Goal: Task Accomplishment & Management: Manage account settings

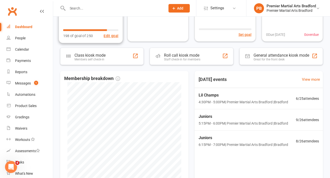
scroll to position [72, 0]
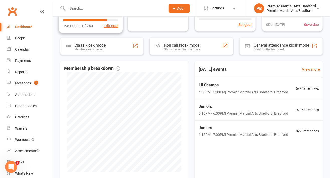
click at [256, 107] on span "Juniors" at bounding box center [243, 106] width 89 height 7
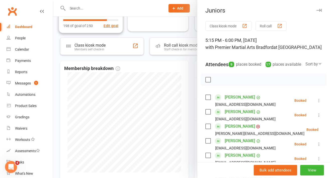
click at [170, 71] on div at bounding box center [191, 89] width 277 height 178
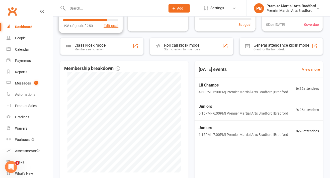
click at [255, 82] on span "Lil Champs" at bounding box center [243, 85] width 89 height 7
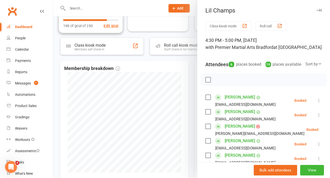
click at [316, 103] on icon at bounding box center [318, 100] width 5 height 5
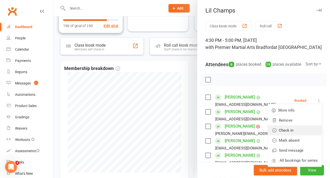
click at [297, 135] on link "Check in" at bounding box center [295, 130] width 54 height 10
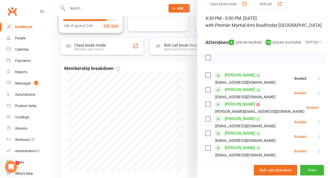
scroll to position [23, 0]
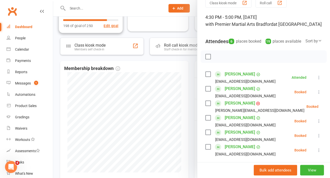
click at [316, 95] on icon at bounding box center [318, 91] width 5 height 5
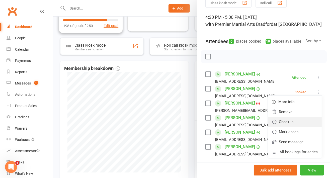
click at [298, 127] on link "Check in" at bounding box center [295, 122] width 54 height 10
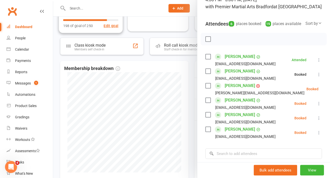
scroll to position [42, 0]
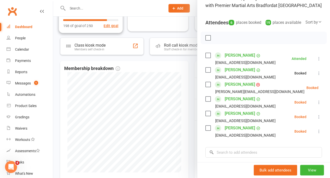
click at [328, 90] on icon at bounding box center [330, 87] width 5 height 5
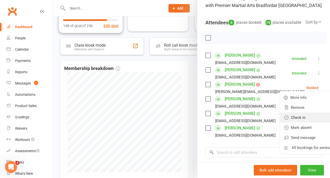
click at [295, 123] on link "Check in" at bounding box center [307, 118] width 54 height 10
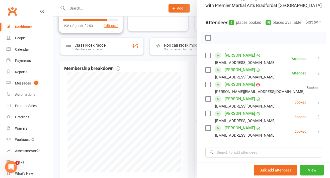
click at [316, 105] on icon at bounding box center [318, 102] width 5 height 5
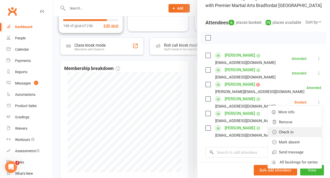
click at [296, 137] on link "Check in" at bounding box center [295, 132] width 54 height 10
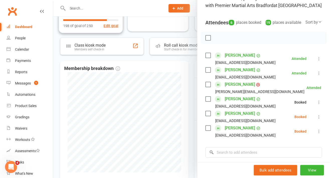
click at [316, 119] on icon at bounding box center [318, 116] width 5 height 5
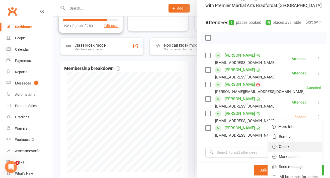
click at [303, 152] on link "Check in" at bounding box center [295, 147] width 54 height 10
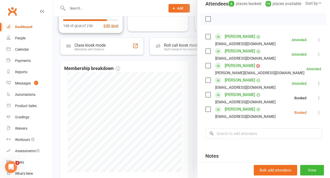
scroll to position [62, 0]
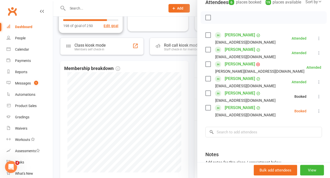
click at [316, 114] on icon at bounding box center [318, 111] width 5 height 5
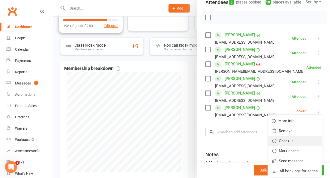
click at [299, 146] on link "Check in" at bounding box center [295, 141] width 54 height 10
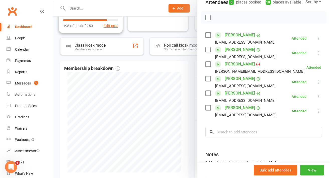
click at [177, 77] on div at bounding box center [191, 89] width 277 height 178
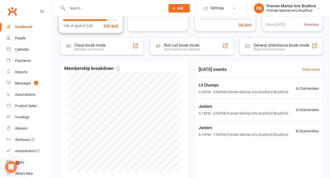
click at [267, 105] on span "Juniors" at bounding box center [243, 106] width 89 height 7
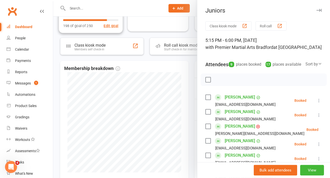
click at [182, 73] on div at bounding box center [191, 89] width 277 height 178
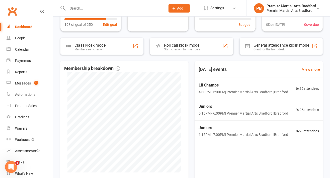
click at [80, 10] on input "text" at bounding box center [114, 8] width 96 height 7
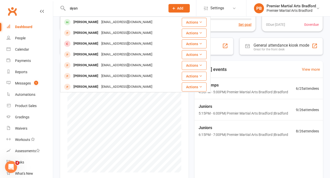
type input "siyan"
click at [104, 22] on div "Javariaiqbal@hotmail.com" at bounding box center [127, 22] width 54 height 7
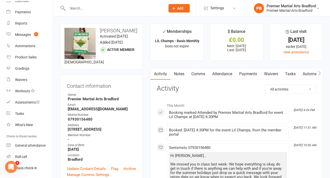
scroll to position [51, 0]
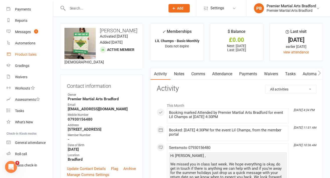
click at [34, 56] on link "Product Sales" at bounding box center [30, 54] width 46 height 11
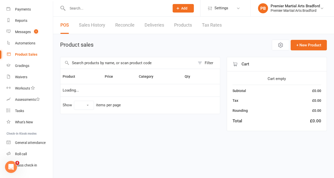
select select "10"
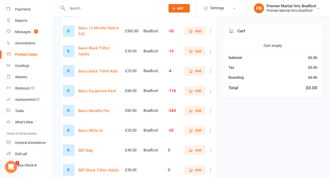
scroll to position [86, 0]
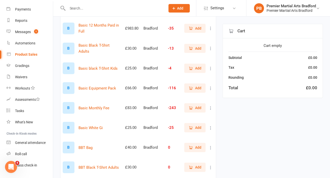
click at [196, 129] on span "Add" at bounding box center [198, 128] width 6 height 6
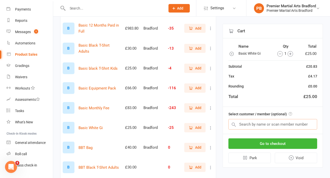
click at [298, 124] on input "text" at bounding box center [272, 124] width 89 height 11
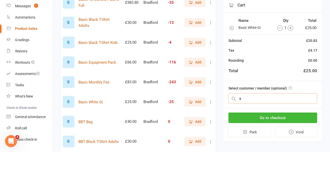
scroll to position [86, 0]
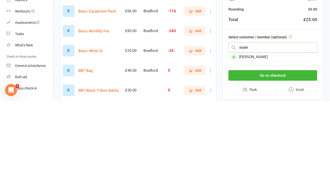
type input "siyan"
click at [270, 133] on div "Siyana Javed" at bounding box center [273, 134] width 88 height 8
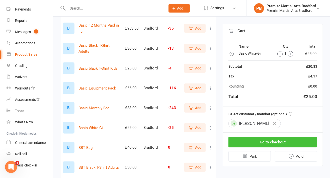
click at [277, 144] on button "Go to checkout" at bounding box center [272, 142] width 89 height 11
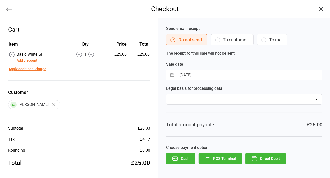
click at [234, 40] on button "To customer" at bounding box center [232, 39] width 43 height 11
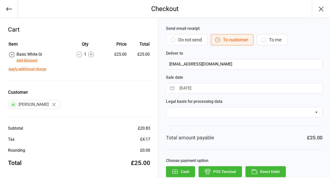
click at [188, 41] on button "Do not send" at bounding box center [186, 39] width 41 height 11
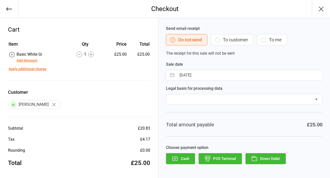
click at [275, 159] on button "Direct Debit" at bounding box center [265, 158] width 40 height 11
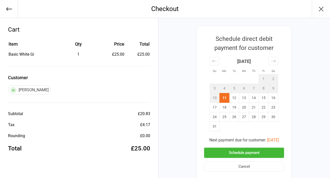
click at [256, 153] on button "Schedule payment" at bounding box center [244, 153] width 80 height 10
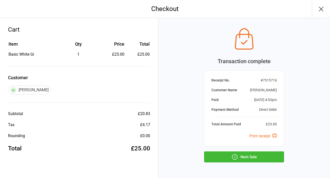
click at [319, 8] on icon "button" at bounding box center [321, 9] width 8 height 8
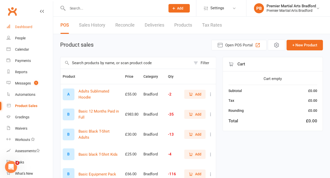
click at [31, 22] on link "Dashboard" at bounding box center [30, 26] width 46 height 11
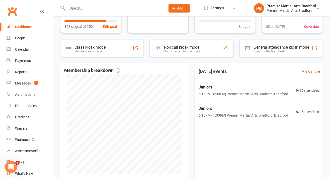
scroll to position [71, 0]
click at [263, 82] on div "Juniors 5:15PM - 6:00PM | Premier Martial Arts [GEOGRAPHIC_DATA] | [GEOGRAPHIC_…" at bounding box center [259, 89] width 132 height 21
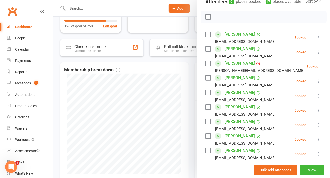
scroll to position [73, 0]
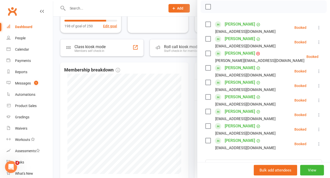
click at [316, 45] on icon at bounding box center [318, 42] width 5 height 5
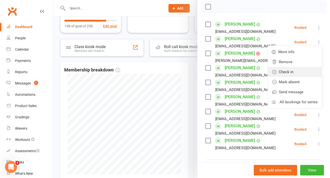
click at [299, 77] on link "Check in" at bounding box center [295, 72] width 54 height 10
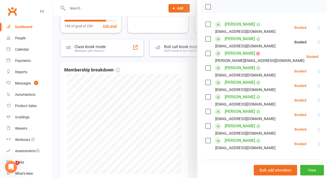
click at [316, 63] on div "Class kiosk mode Roll call 5:15 PM - 6:00 PM, [DATE] with Premier Martial Arts …" at bounding box center [263, 94] width 133 height 293
click at [328, 59] on icon at bounding box center [330, 56] width 5 height 5
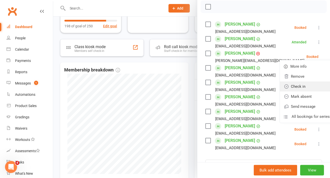
click at [299, 91] on link "Check in" at bounding box center [307, 86] width 54 height 10
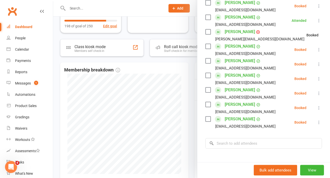
scroll to position [95, 0]
click at [316, 52] on button at bounding box center [319, 49] width 6 height 6
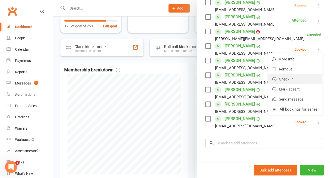
click at [300, 84] on link "Check in" at bounding box center [295, 79] width 54 height 10
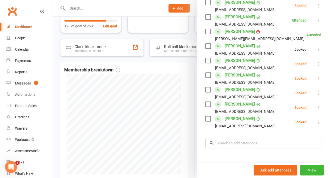
click at [316, 67] on button at bounding box center [319, 64] width 6 height 6
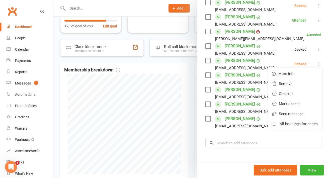
click at [316, 66] on icon at bounding box center [318, 63] width 5 height 5
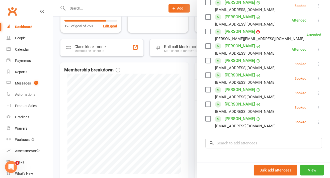
click at [316, 81] on icon at bounding box center [318, 78] width 5 height 5
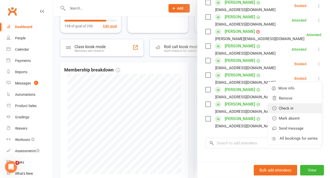
click at [298, 113] on link "Check in" at bounding box center [295, 108] width 54 height 10
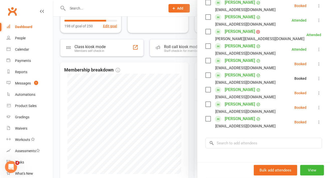
click at [316, 96] on icon at bounding box center [318, 92] width 5 height 5
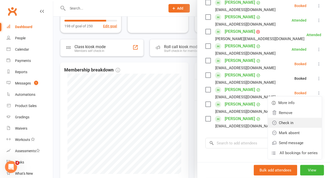
click at [298, 128] on link "Check in" at bounding box center [295, 123] width 54 height 10
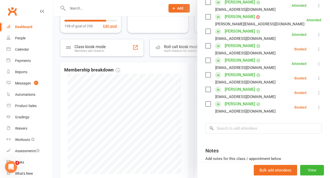
scroll to position [113, 0]
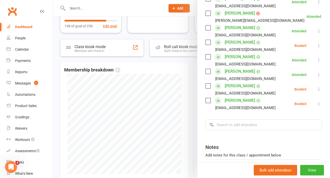
click at [316, 77] on icon at bounding box center [318, 74] width 5 height 5
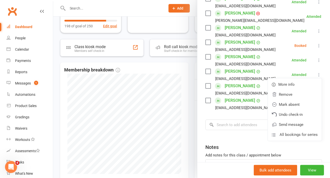
click at [316, 77] on icon at bounding box center [318, 74] width 5 height 5
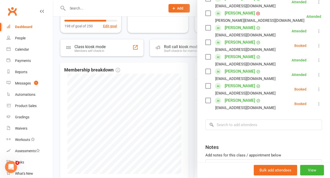
click at [316, 92] on button at bounding box center [319, 89] width 6 height 6
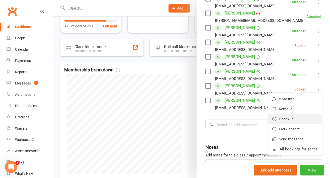
click at [301, 124] on link "Check in" at bounding box center [295, 119] width 54 height 10
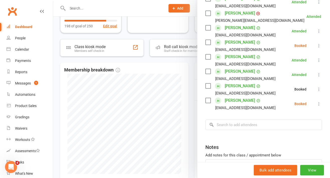
click at [316, 106] on icon at bounding box center [318, 103] width 5 height 5
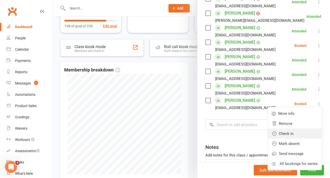
click at [299, 139] on link "Check in" at bounding box center [295, 134] width 54 height 10
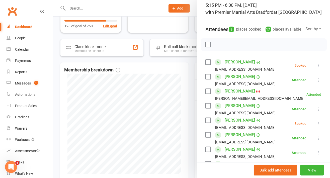
scroll to position [122, 0]
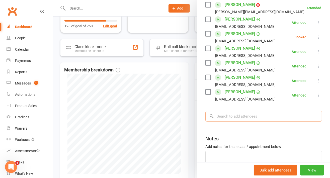
click at [261, 118] on input "search" at bounding box center [263, 116] width 117 height 11
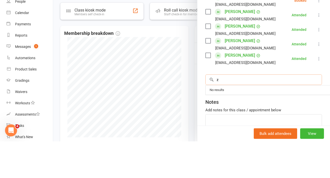
scroll to position [71, 0]
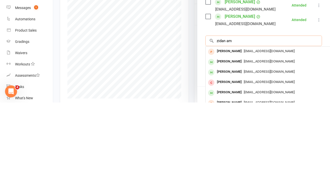
type input "zidan am"
click at [262, 139] on span "[EMAIL_ADDRESS][DOMAIN_NAME]" at bounding box center [269, 137] width 51 height 4
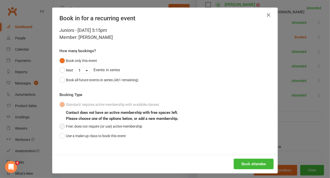
click at [136, 124] on button "Free: does not require (or use) active membership" at bounding box center [100, 127] width 83 height 10
click at [244, 162] on button "Book attendee" at bounding box center [254, 164] width 40 height 11
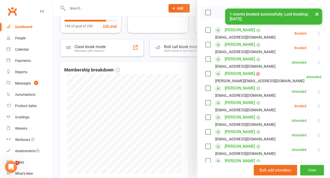
scroll to position [49, 0]
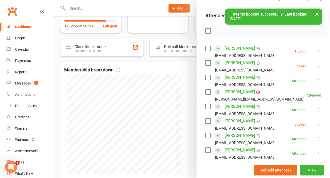
click at [316, 54] on icon at bounding box center [318, 51] width 5 height 5
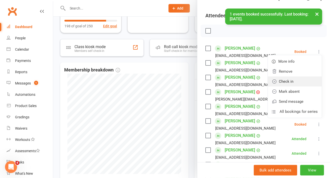
click at [293, 86] on link "Check in" at bounding box center [295, 81] width 54 height 10
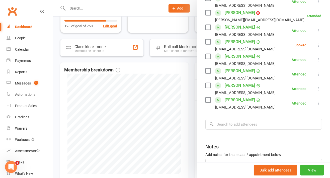
scroll to position [129, 0]
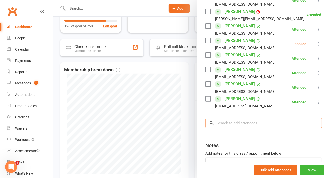
click at [266, 127] on input "search" at bounding box center [263, 123] width 117 height 11
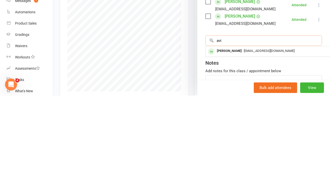
type input "avi"
click at [276, 137] on div "[EMAIL_ADDRESS][DOMAIN_NAME]" at bounding box center [281, 133] width 146 height 7
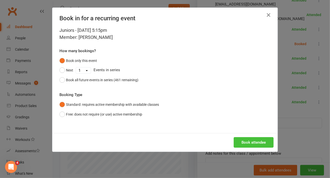
click at [254, 141] on button "Book attendee" at bounding box center [254, 142] width 40 height 11
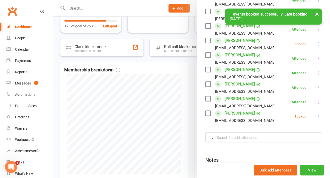
click at [316, 119] on icon at bounding box center [318, 116] width 5 height 5
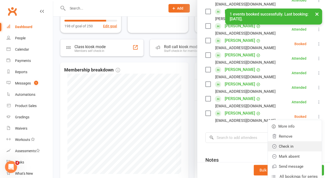
click at [294, 151] on link "Check in" at bounding box center [295, 146] width 54 height 10
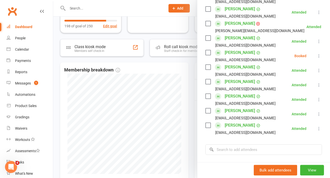
scroll to position [122, 0]
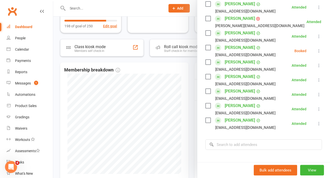
click at [180, 73] on div at bounding box center [191, 89] width 277 height 178
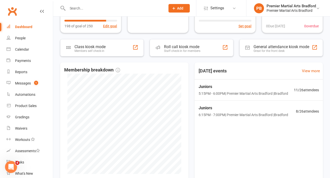
click at [238, 88] on span "Juniors" at bounding box center [243, 86] width 89 height 7
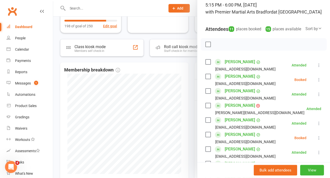
scroll to position [36, 0]
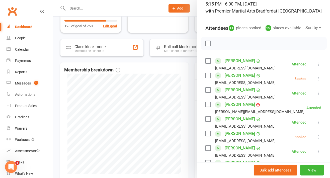
click at [316, 81] on icon at bounding box center [318, 78] width 5 height 5
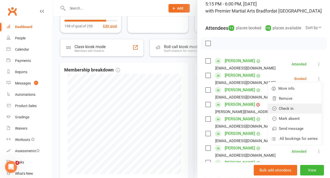
click at [292, 114] on link "Check in" at bounding box center [295, 109] width 54 height 10
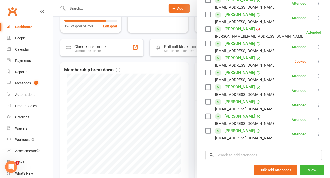
scroll to position [187, 0]
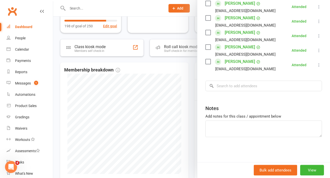
click at [176, 74] on div at bounding box center [191, 89] width 277 height 178
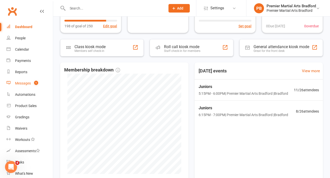
click at [28, 84] on div "Messages" at bounding box center [23, 83] width 16 height 4
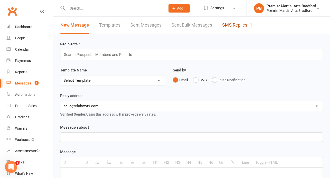
click at [240, 27] on link "SMS Replies 1" at bounding box center [237, 25] width 30 height 17
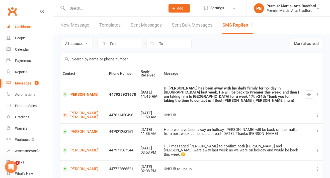
click at [31, 26] on div "Dashboard" at bounding box center [23, 27] width 17 height 4
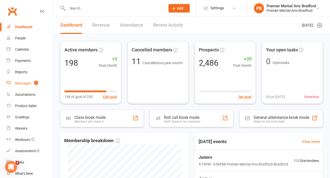
click at [34, 80] on link "Messages 1" at bounding box center [30, 83] width 46 height 11
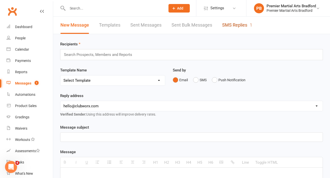
click at [229, 24] on link "SMS Replies 1" at bounding box center [237, 25] width 30 height 17
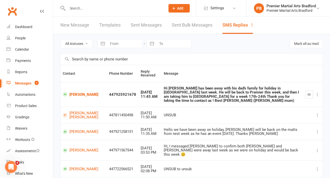
click at [196, 91] on div "Hi [PERSON_NAME] has been away with his dad's family for holiday in [GEOGRAPHIC…" at bounding box center [232, 94] width 137 height 17
click at [309, 95] on button "button" at bounding box center [309, 94] width 8 height 8
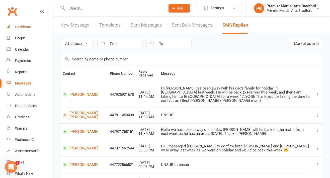
click at [30, 29] on link "Dashboard" at bounding box center [30, 26] width 46 height 11
